Goal: Task Accomplishment & Management: Manage account settings

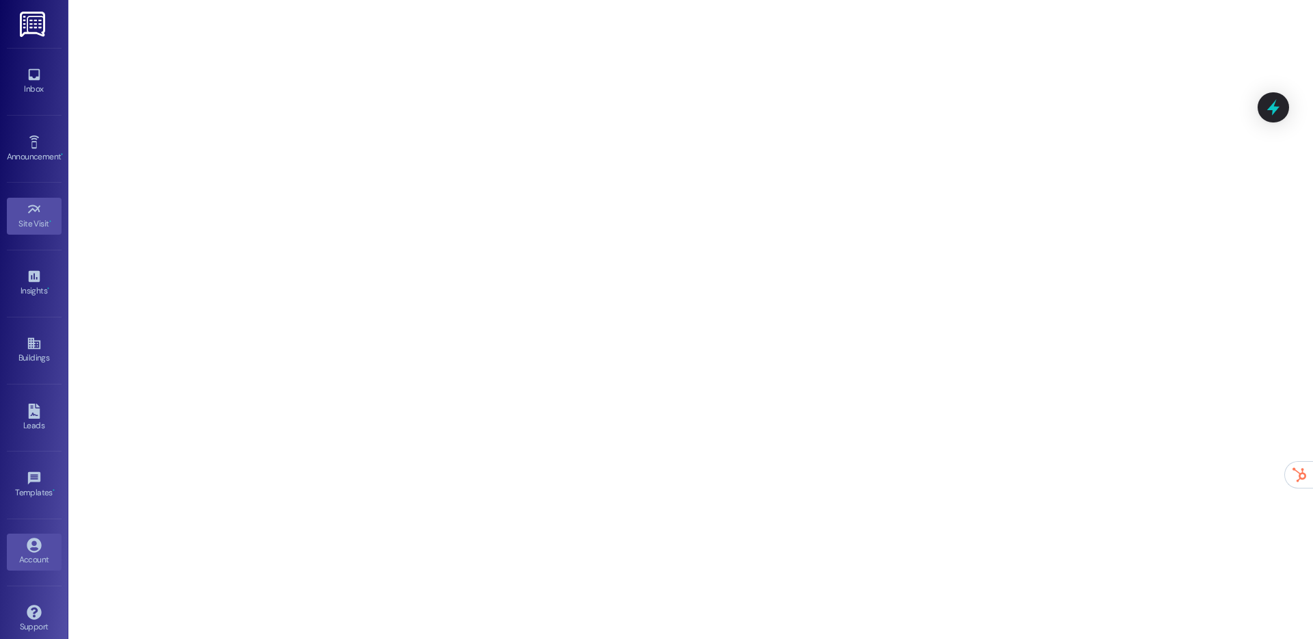
click at [23, 551] on link "Account" at bounding box center [34, 552] width 55 height 37
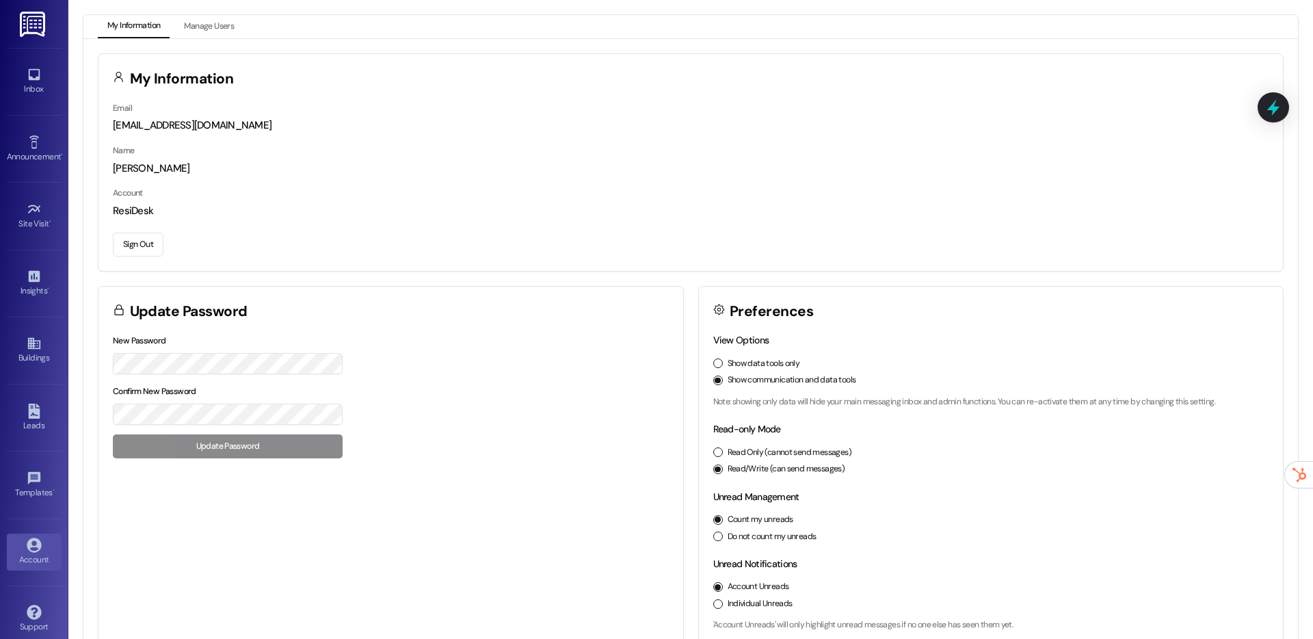
click at [135, 250] on button "Sign Out" at bounding box center [138, 245] width 51 height 24
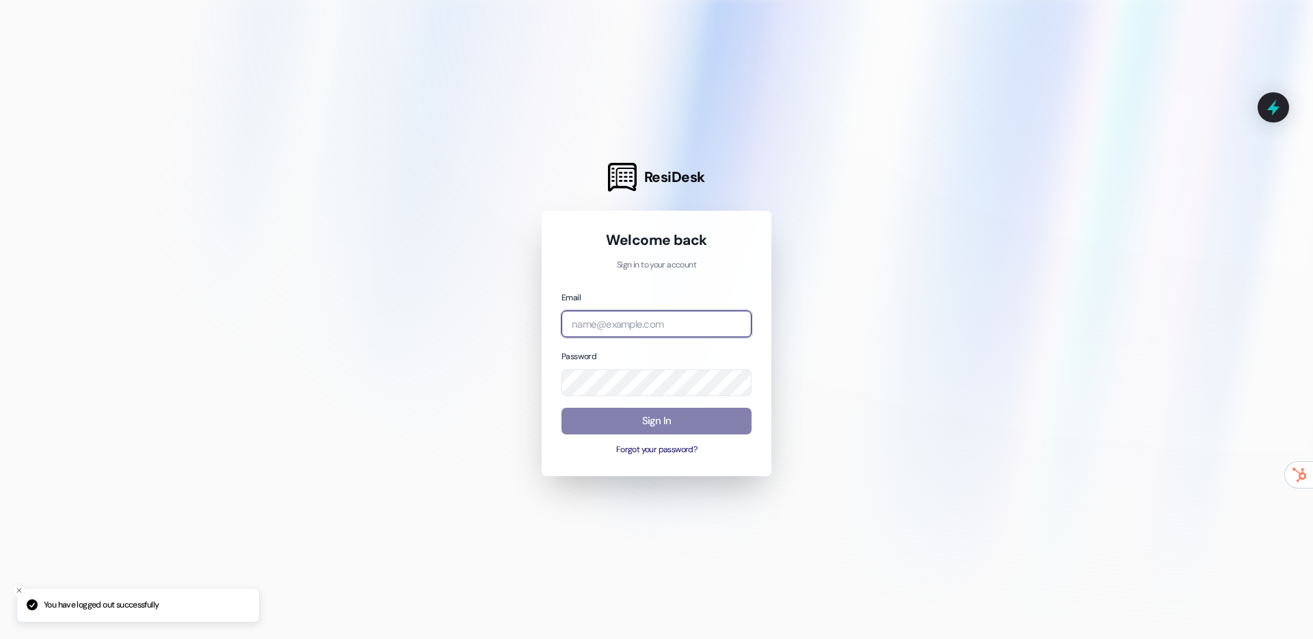
click at [620, 328] on input "email" at bounding box center [657, 324] width 190 height 27
type input "[PERSON_NAME]"
click at [724, 313] on input "email" at bounding box center [657, 324] width 190 height 27
type input "[EMAIL_ADDRESS][DOMAIN_NAME]"
